Goal: Transaction & Acquisition: Purchase product/service

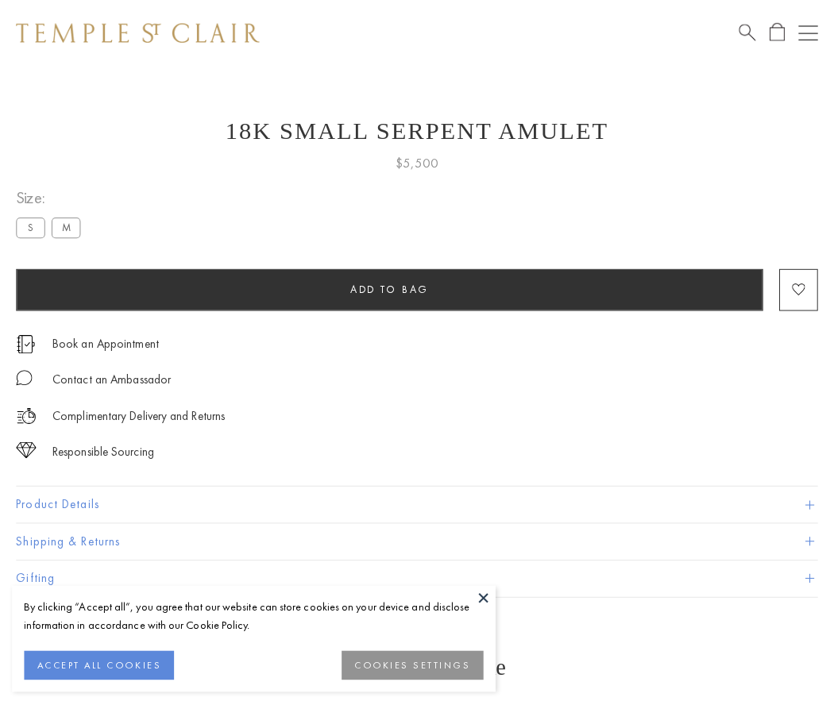
scroll to position [48, 0]
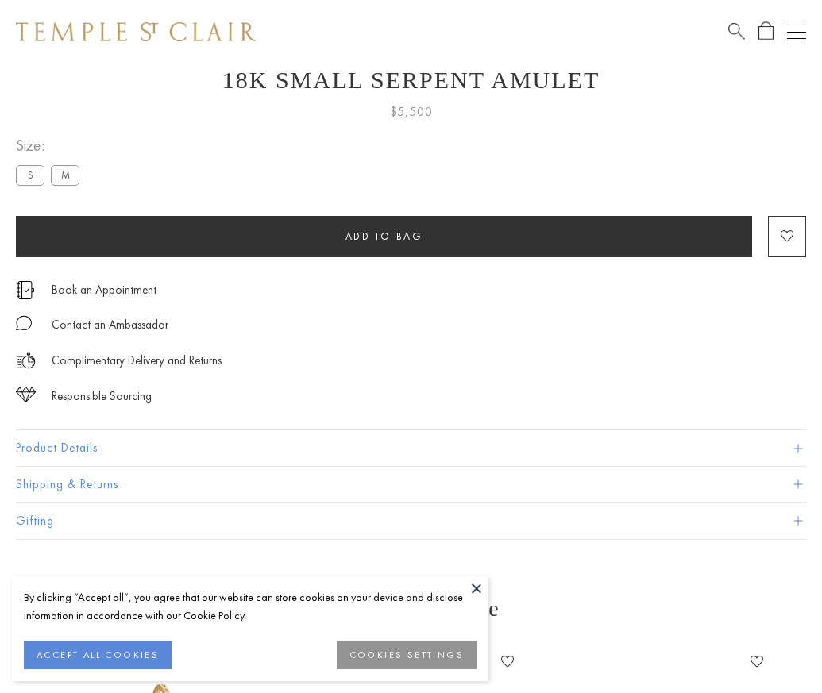
click at [384, 236] on span "Add to bag" at bounding box center [384, 235] width 78 height 13
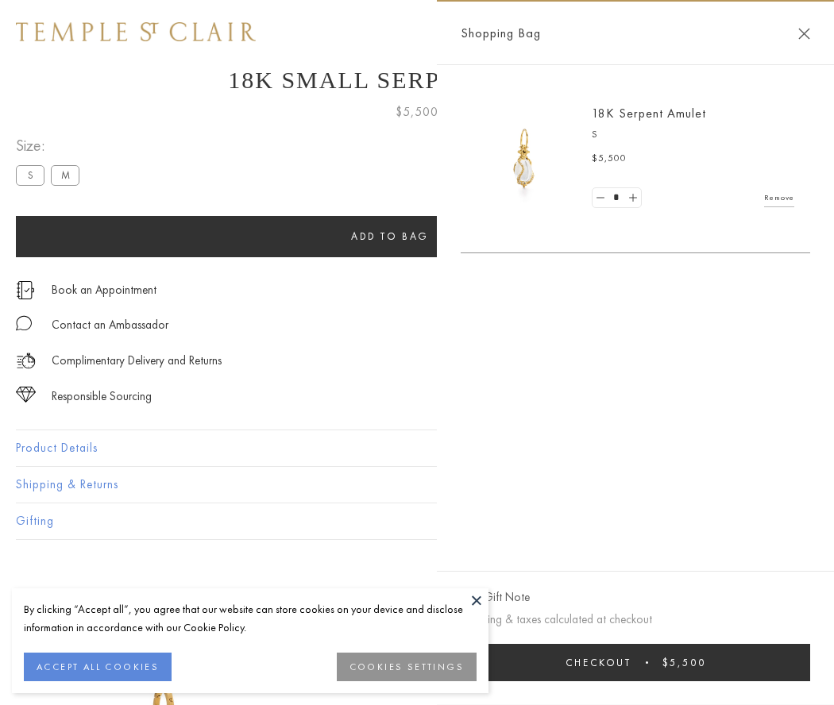
click at [635, 662] on button "Checkout $5,500" at bounding box center [635, 662] width 349 height 37
